Goal: Task Accomplishment & Management: Manage account settings

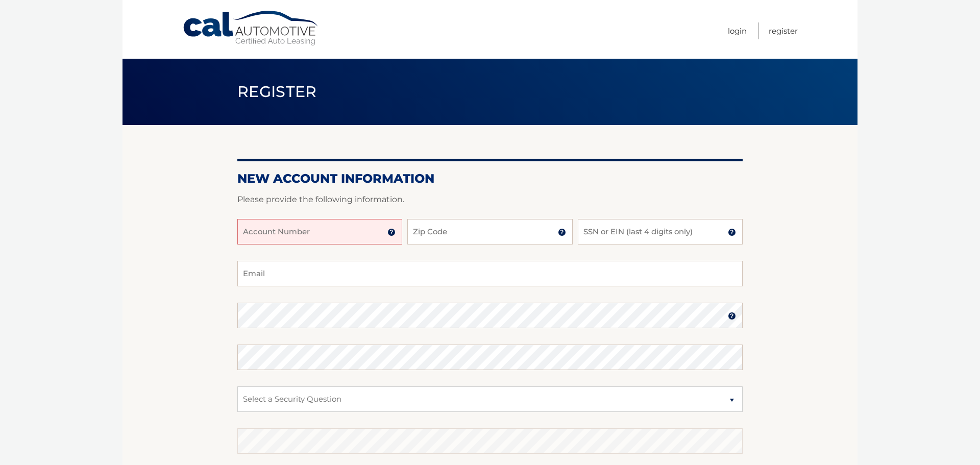
click at [312, 230] on input "Account Number" at bounding box center [319, 232] width 165 height 26
type input "44455975672"
click at [436, 226] on input "Zip Code" at bounding box center [489, 232] width 165 height 26
type input "10312"
type input "joliehoener@gmail.com"
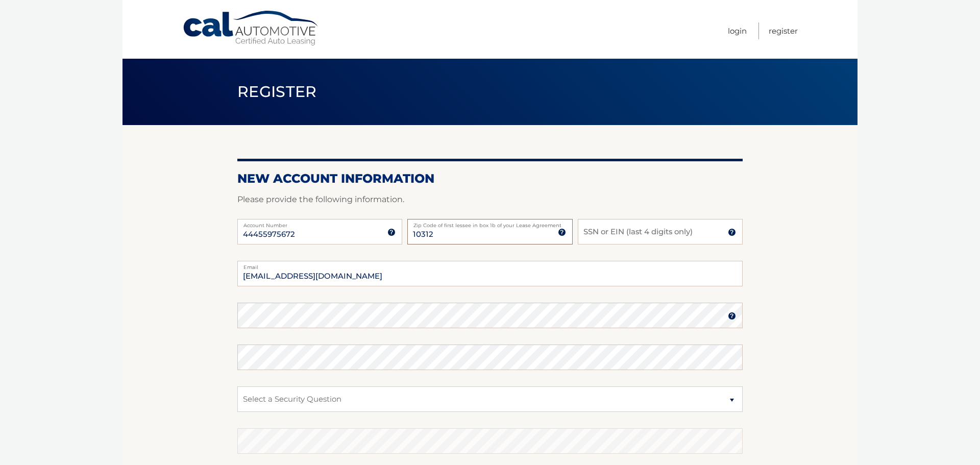
type input "10312"
click at [653, 231] on input "SSN or EIN (last 4 digits only)" at bounding box center [660, 232] width 165 height 26
type input "9235"
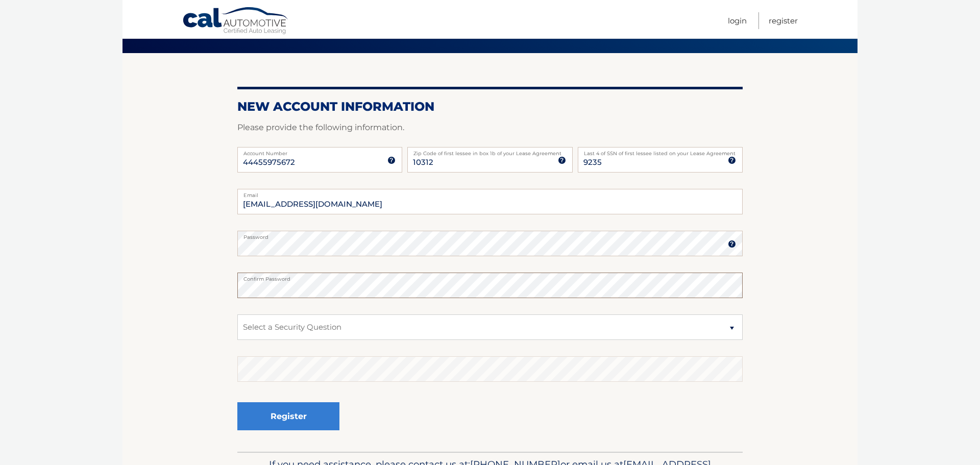
scroll to position [77, 0]
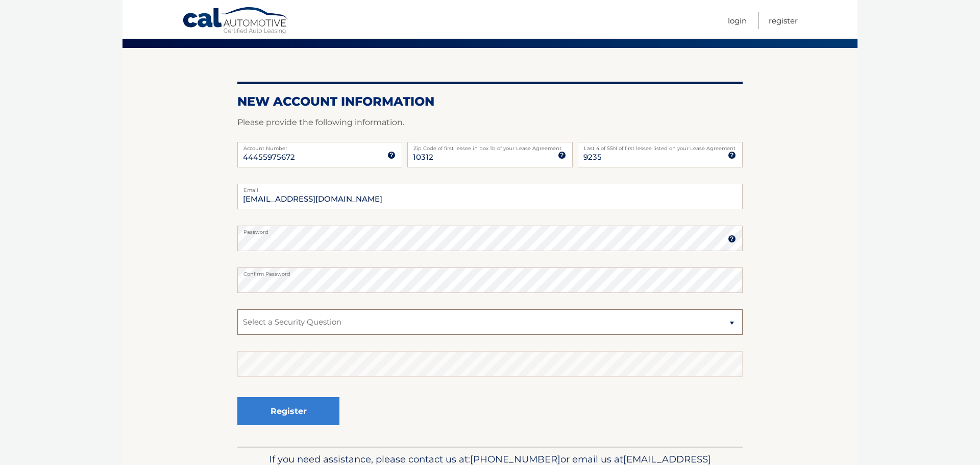
click at [272, 322] on select "Select a Security Question What was the name of your elementary school? What is…" at bounding box center [489, 322] width 505 height 26
select select "2"
click at [237, 309] on select "Select a Security Question What was the name of your elementary school? What is…" at bounding box center [489, 322] width 505 height 26
click at [282, 413] on button "Register" at bounding box center [288, 411] width 102 height 28
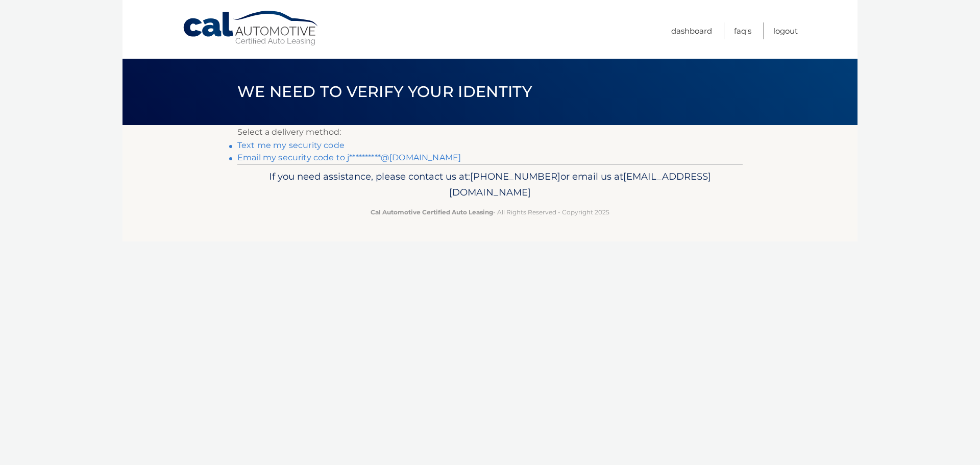
click at [298, 147] on link "Text me my security code" at bounding box center [290, 145] width 107 height 10
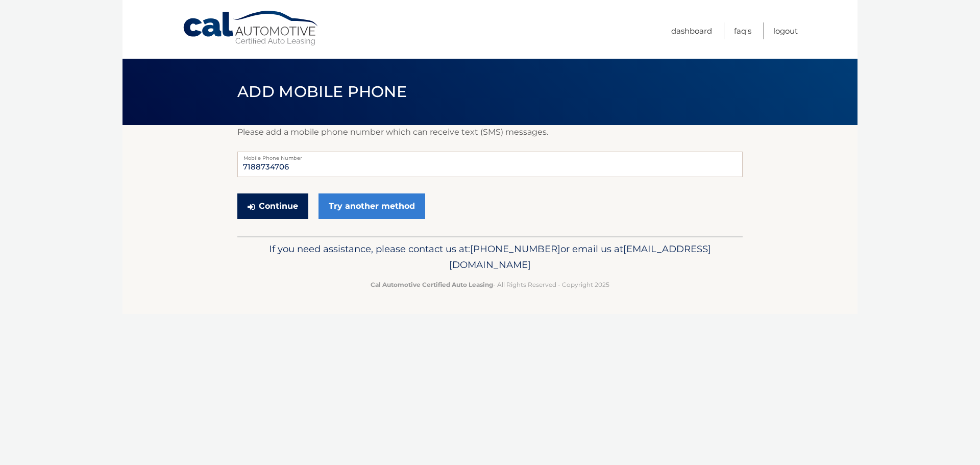
click at [283, 205] on button "Continue" at bounding box center [272, 206] width 71 height 26
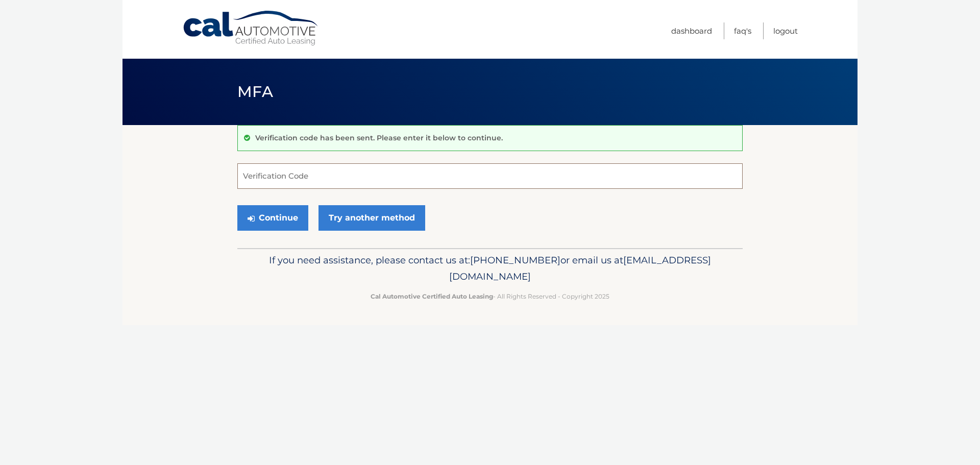
click at [310, 178] on input "Verification Code" at bounding box center [489, 176] width 505 height 26
type input "512121"
click at [260, 218] on button "Continue" at bounding box center [272, 218] width 71 height 26
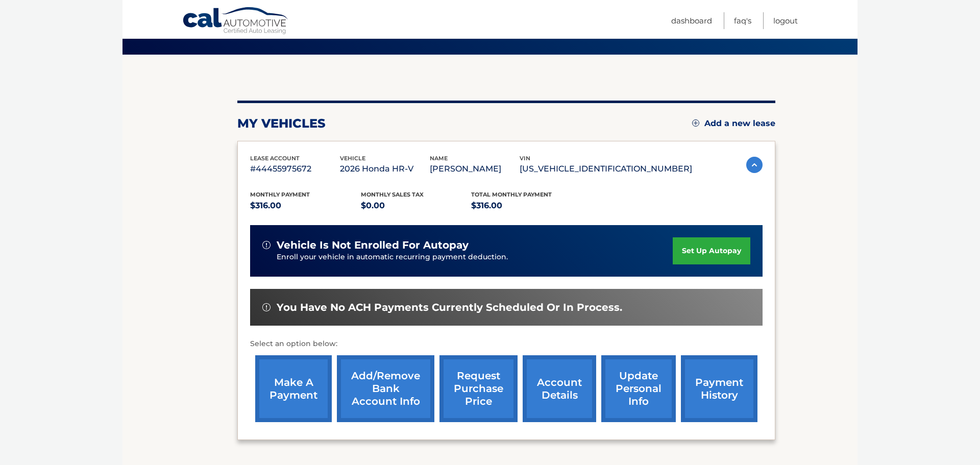
scroll to position [71, 0]
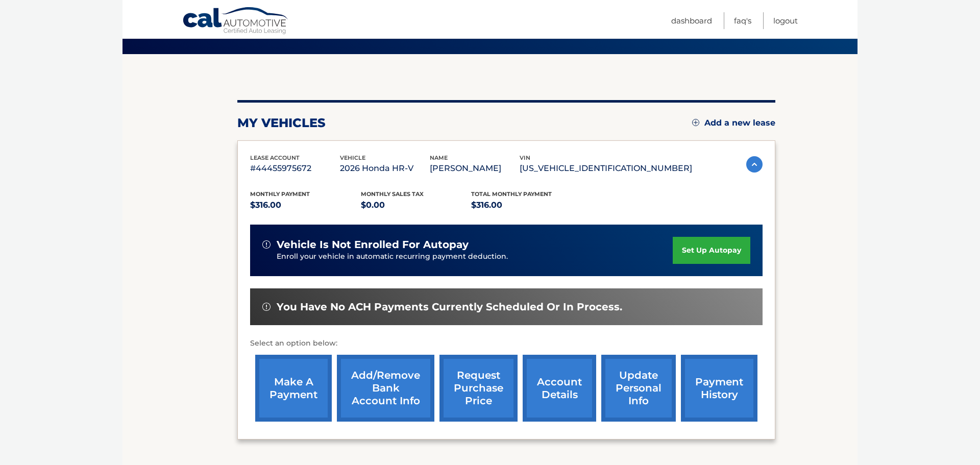
click at [701, 248] on link "set up autopay" at bounding box center [712, 250] width 78 height 27
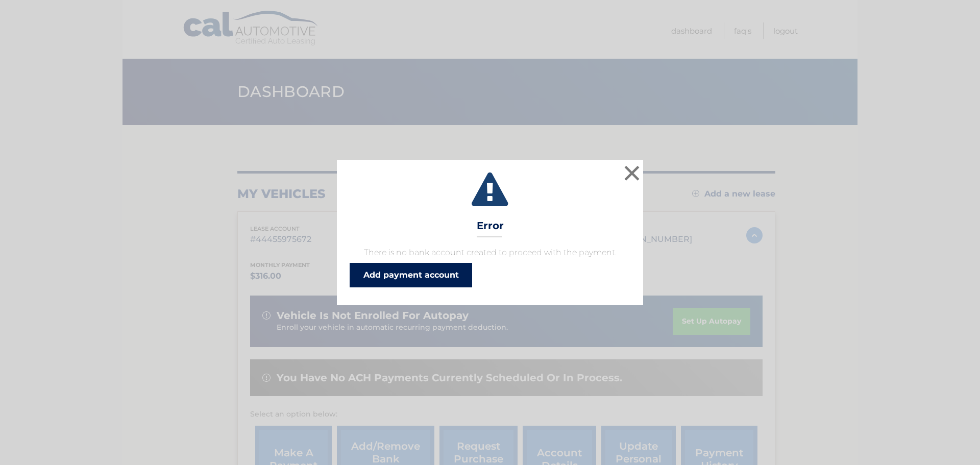
click at [419, 272] on link "Add payment account" at bounding box center [411, 275] width 123 height 25
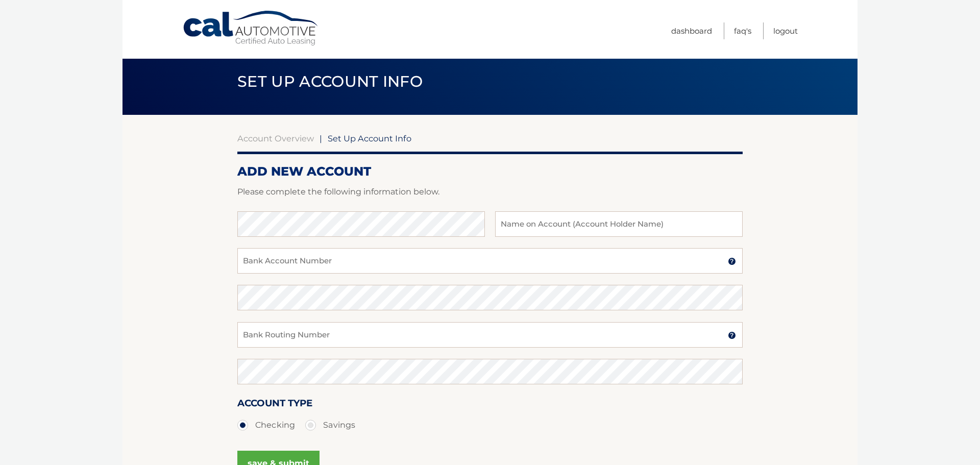
scroll to position [20, 0]
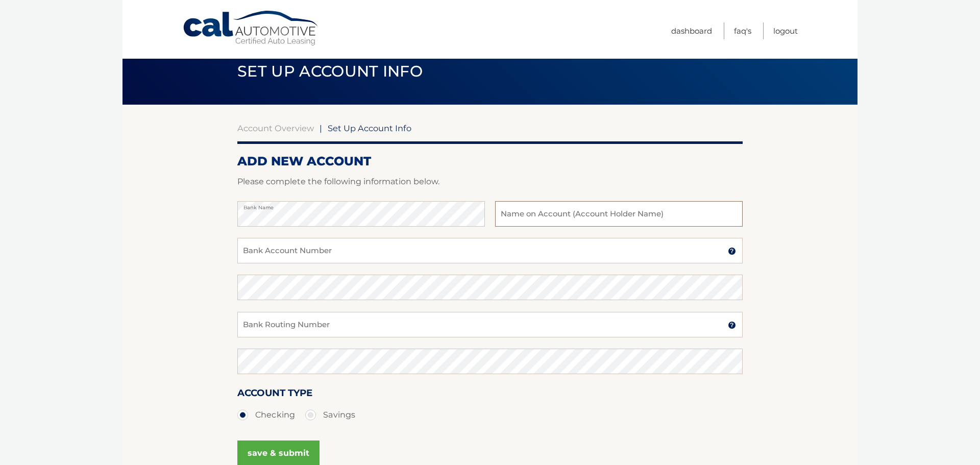
click at [543, 216] on input "text" at bounding box center [619, 214] width 248 height 26
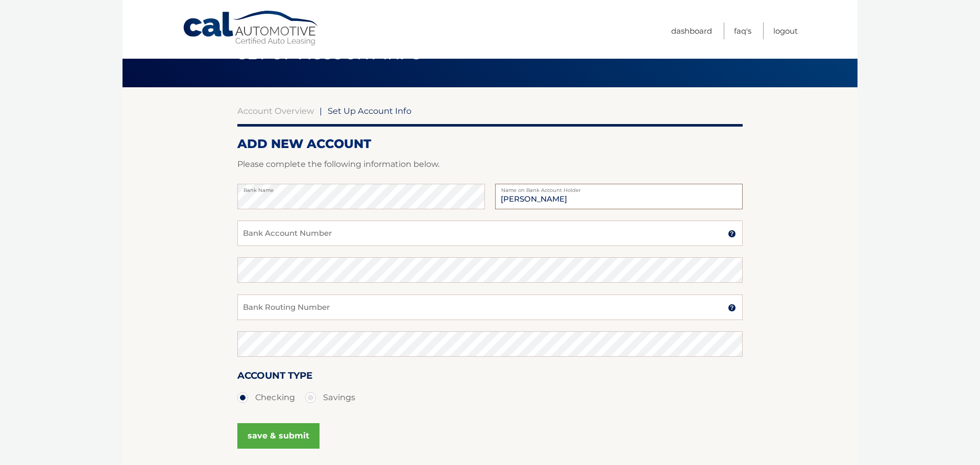
scroll to position [37, 0]
type input "Debra Lattanzi"
click at [325, 227] on input "Bank Account Number" at bounding box center [489, 234] width 505 height 26
type input "9981741599"
click at [248, 310] on input "Bank Routing Number" at bounding box center [489, 308] width 505 height 26
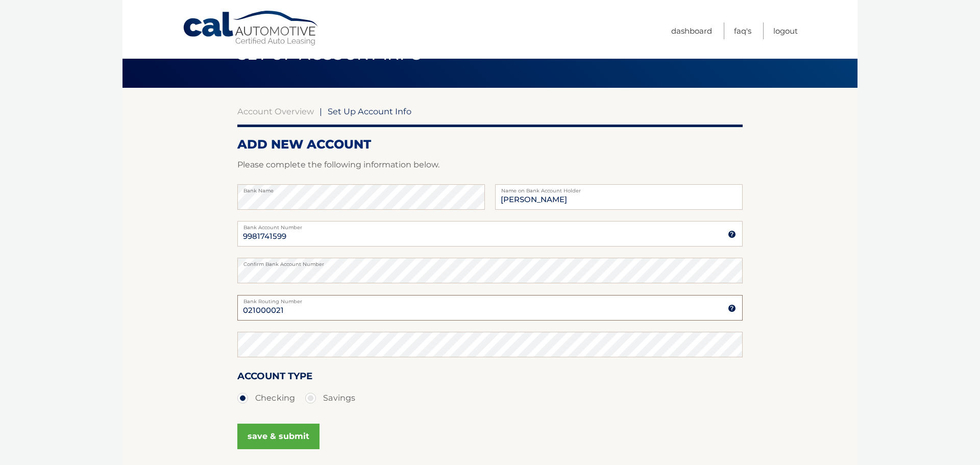
type input "021000021"
click at [399, 410] on div "Account Type Checking Savings" at bounding box center [489, 394] width 505 height 51
click at [273, 438] on button "save & submit" at bounding box center [278, 437] width 82 height 26
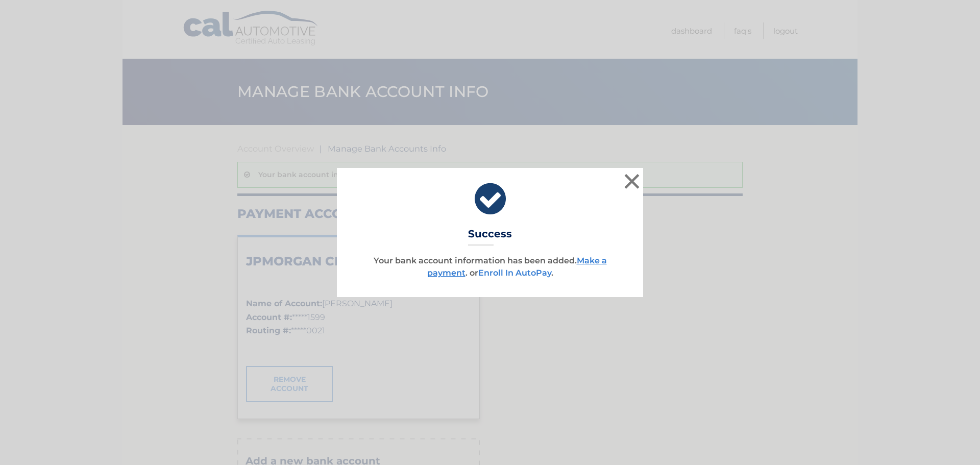
click at [512, 274] on link "Enroll In AutoPay" at bounding box center [514, 273] width 73 height 10
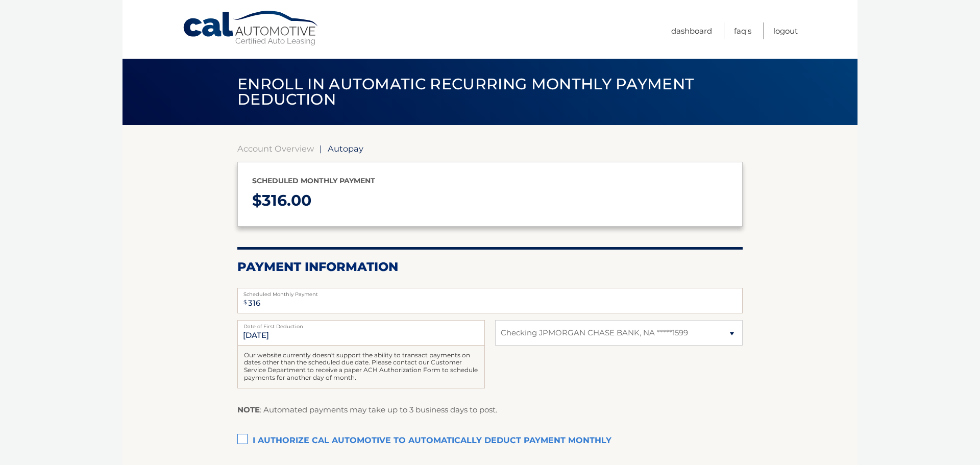
select select "NWU4ZmMyYzEtMTRiZi00MmVhLThiMjMtYjMwMDc4NzMwOWJh"
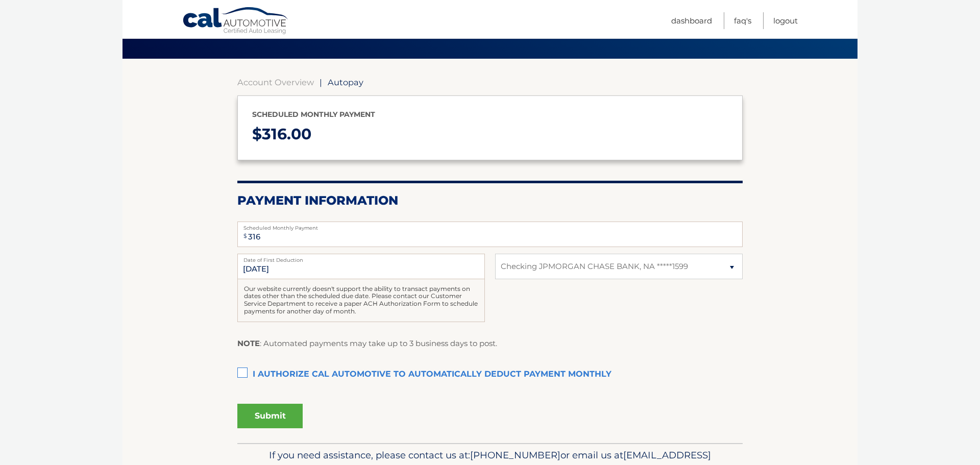
scroll to position [68, 0]
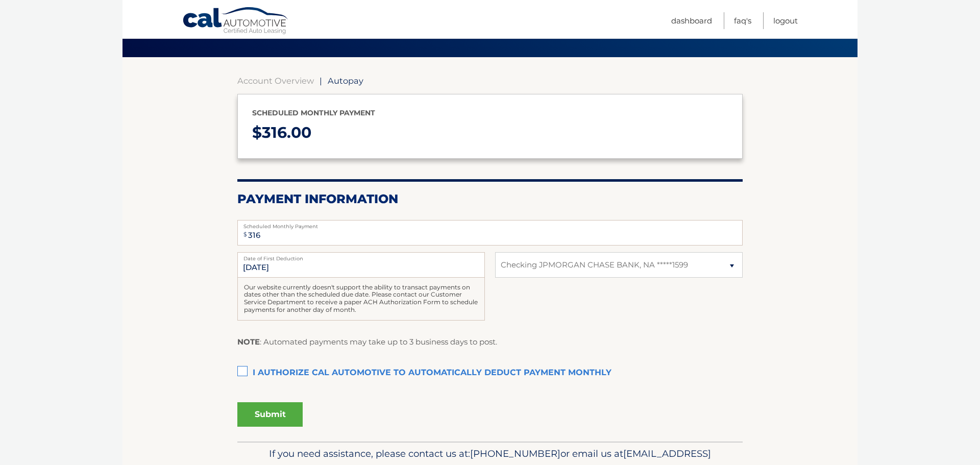
click at [240, 373] on label "I authorize cal automotive to automatically deduct payment monthly This checkbo…" at bounding box center [489, 373] width 505 height 20
click at [0, 0] on input "I authorize cal automotive to automatically deduct payment monthly This checkbo…" at bounding box center [0, 0] width 0 height 0
click at [282, 414] on button "Submit" at bounding box center [269, 414] width 65 height 25
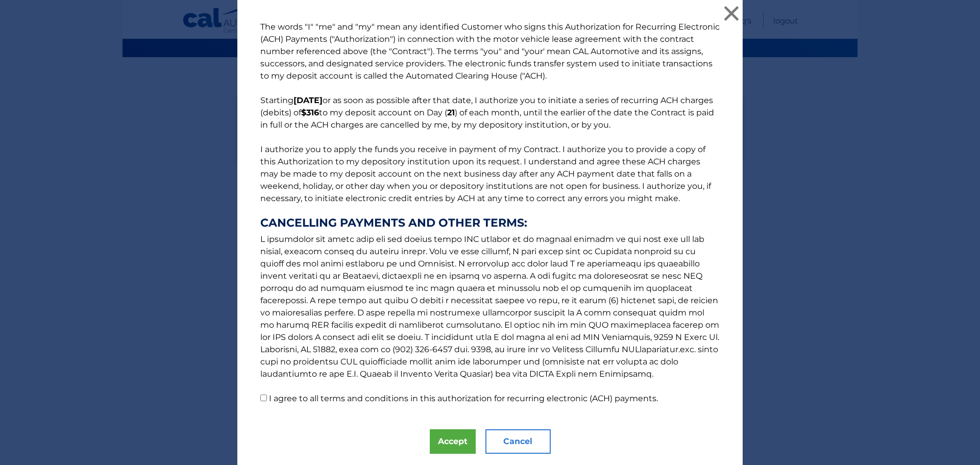
click at [269, 402] on label "I agree to all terms and conditions in this authorization for recurring electro…" at bounding box center [463, 399] width 389 height 10
click at [267, 401] on input "I agree to all terms and conditions in this authorization for recurring electro…" at bounding box center [263, 398] width 7 height 7
checkbox input "true"
click at [443, 439] on button "Accept" at bounding box center [453, 441] width 46 height 25
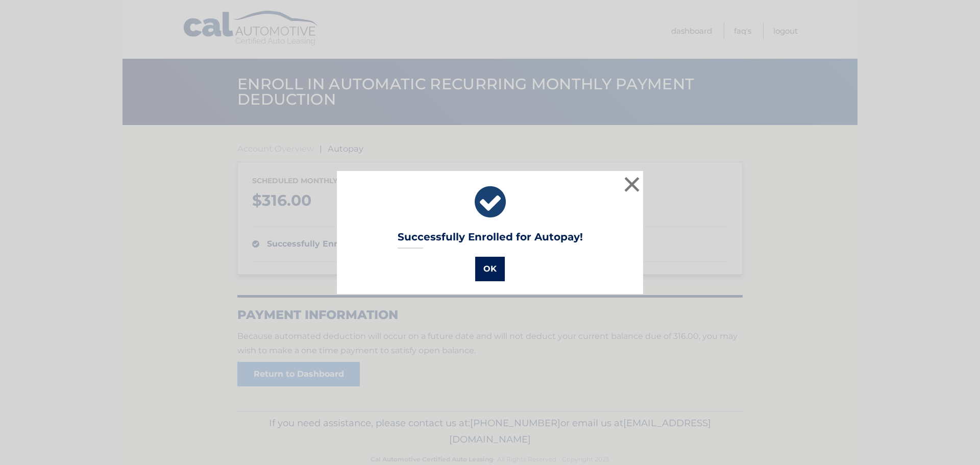
click at [492, 263] on button "OK" at bounding box center [490, 269] width 30 height 25
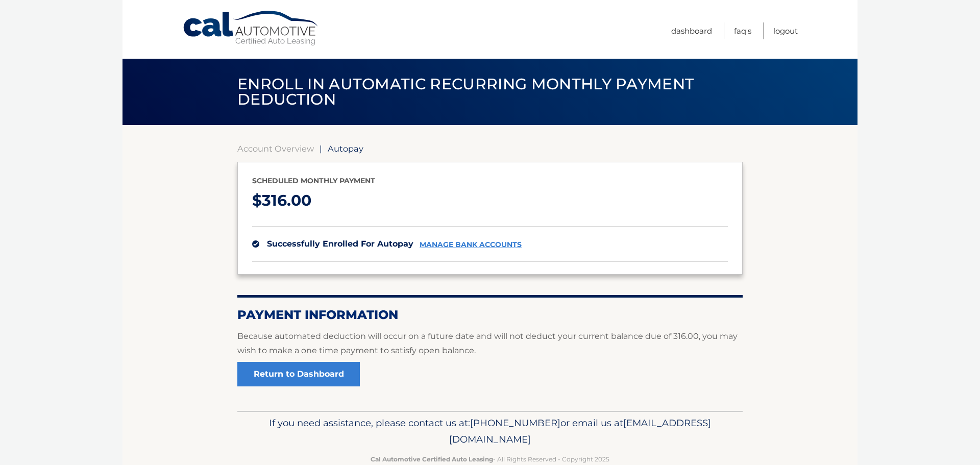
click at [271, 28] on link "Cal Automotive" at bounding box center [251, 28] width 138 height 36
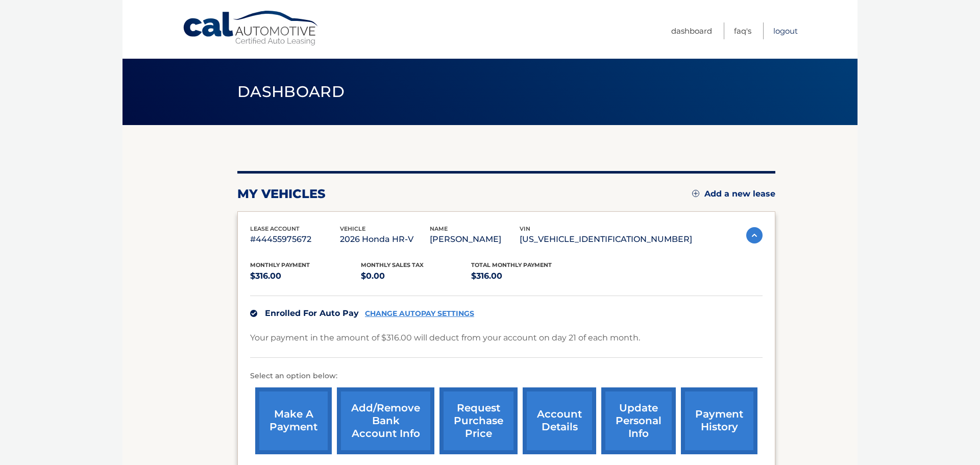
click at [787, 34] on link "Logout" at bounding box center [785, 30] width 25 height 17
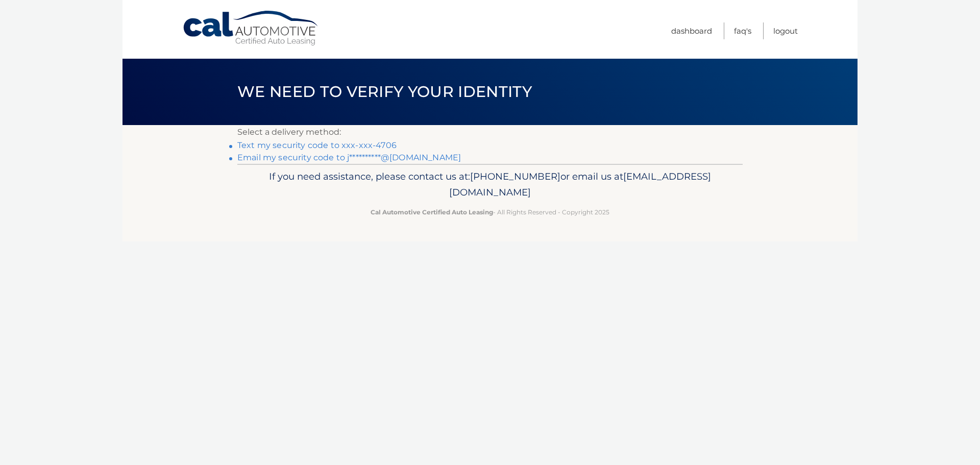
click at [351, 148] on link "Text my security code to xxx-xxx-4706" at bounding box center [316, 145] width 159 height 10
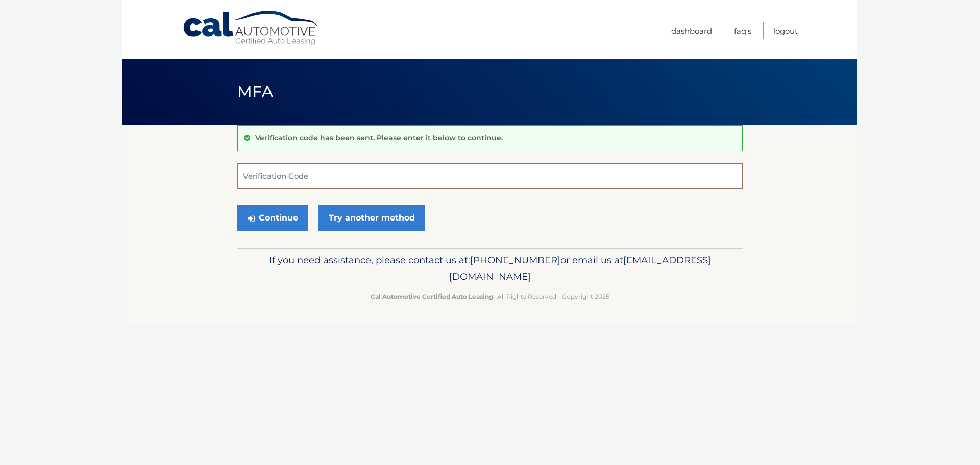
click at [347, 175] on input "Verification Code" at bounding box center [489, 176] width 505 height 26
type input "871843"
click at [274, 223] on button "Continue" at bounding box center [272, 218] width 71 height 26
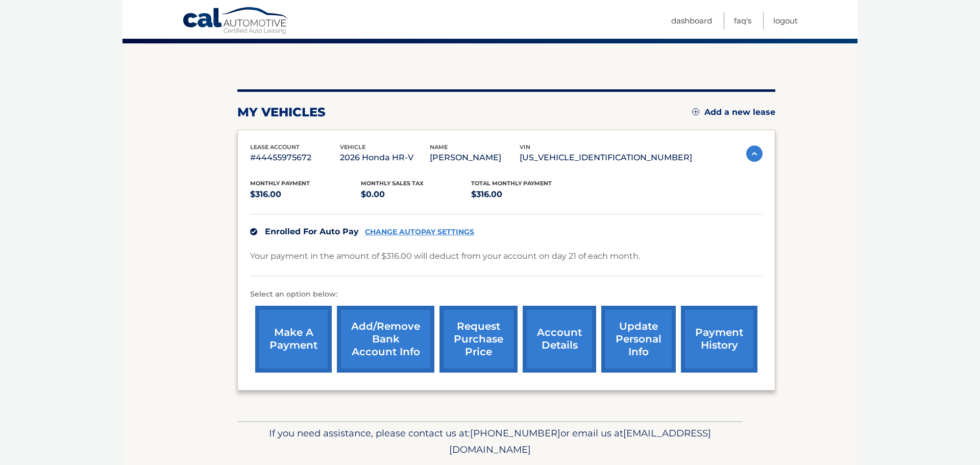
scroll to position [82, 0]
